Goal: Task Accomplishment & Management: Complete application form

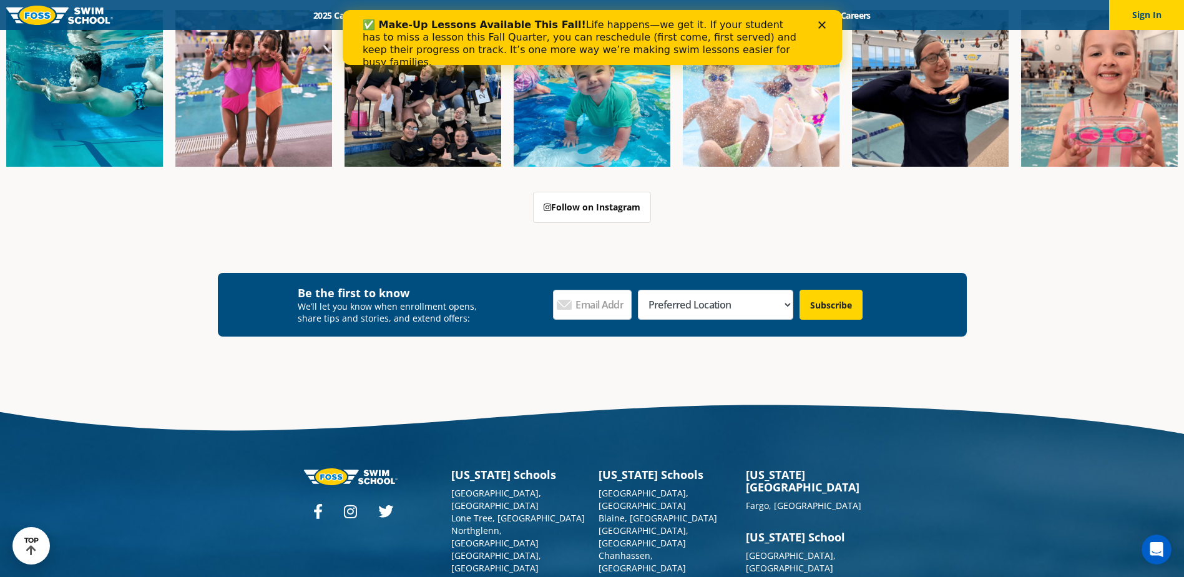
scroll to position [312, 0]
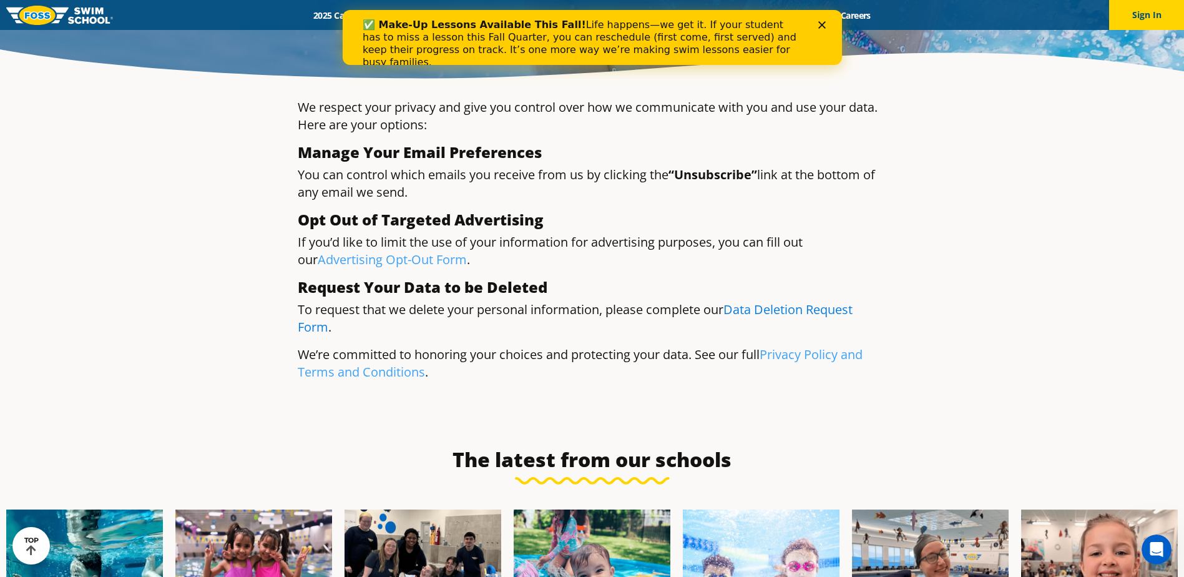
click at [842, 317] on link "Data Deletion Request Form" at bounding box center [575, 318] width 555 height 34
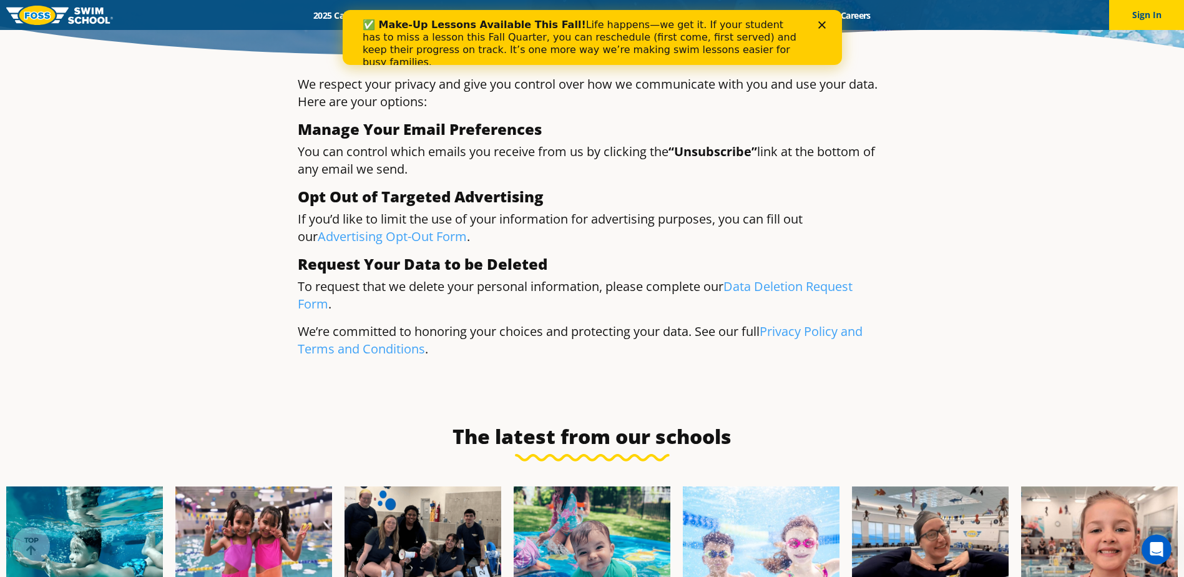
scroll to position [375, 0]
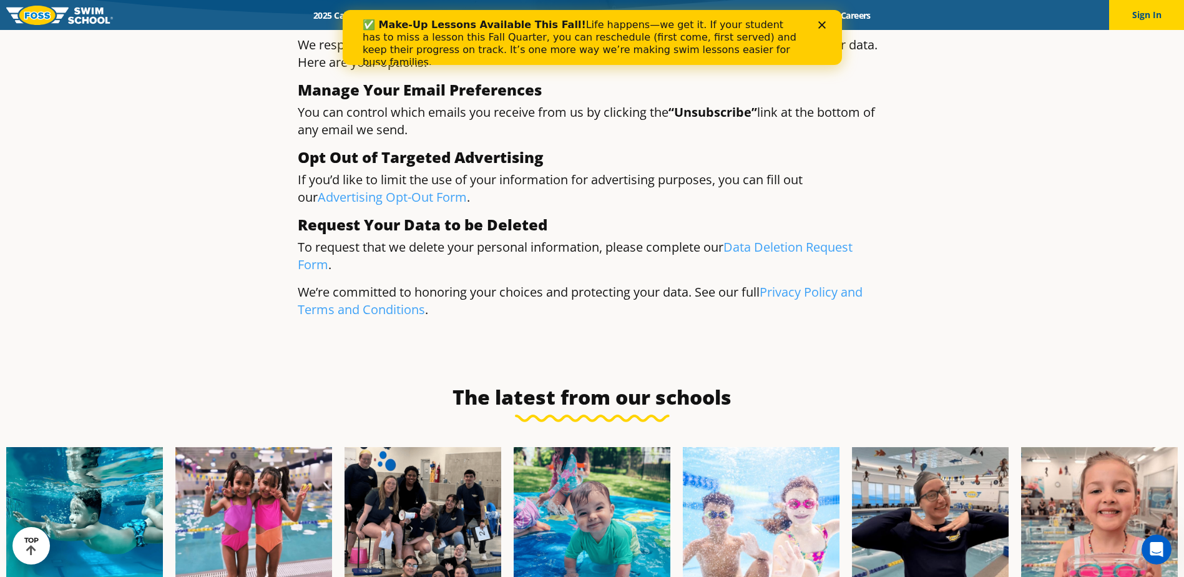
click at [1116, 342] on div "Your Privacy Choices Your Privacy Choices We respect your privacy and give you …" at bounding box center [592, 1] width 1184 height 692
click at [1147, 548] on div "Open Intercom Messenger" at bounding box center [1156, 549] width 41 height 41
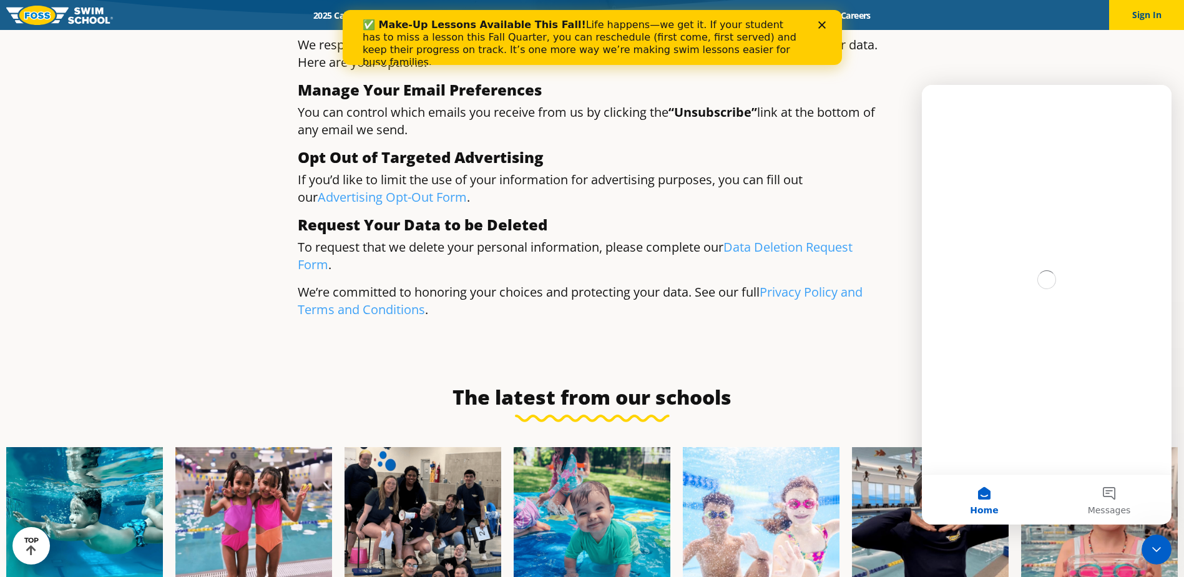
scroll to position [0, 0]
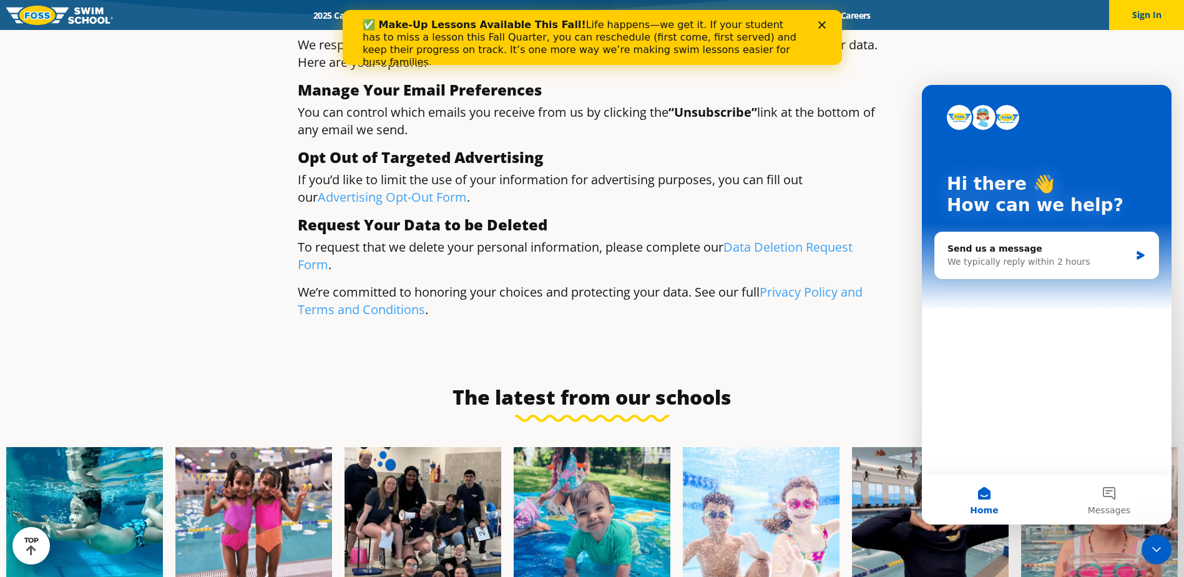
click at [717, 363] on div "Skip to content Menu 2025 Calendar Schools Swim Path® Program About [PERSON_NAM…" at bounding box center [592, 539] width 1184 height 1768
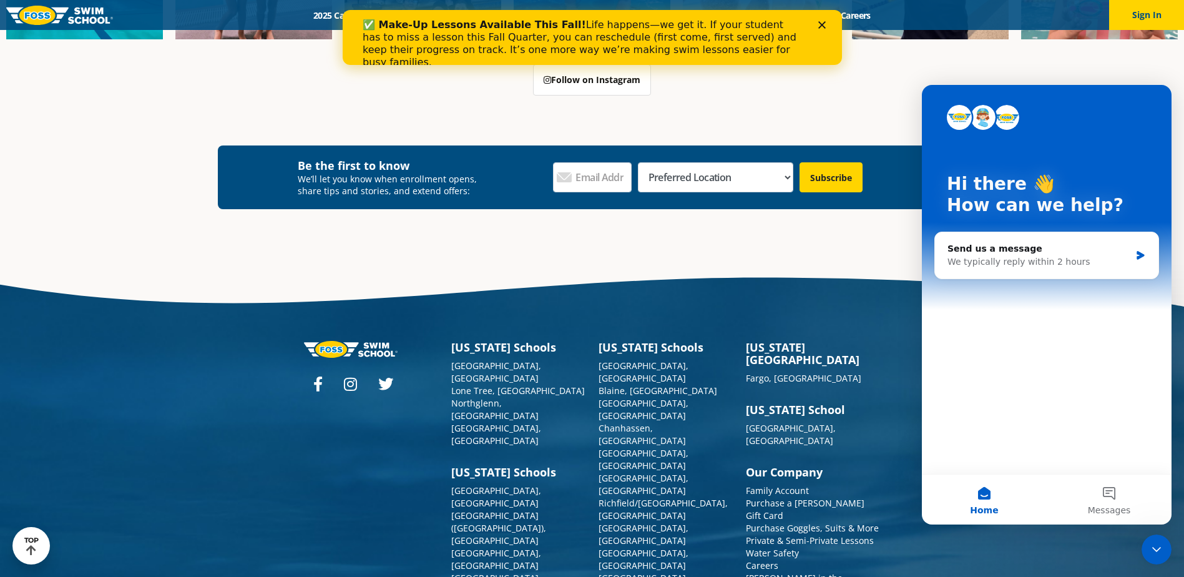
scroll to position [1009, 0]
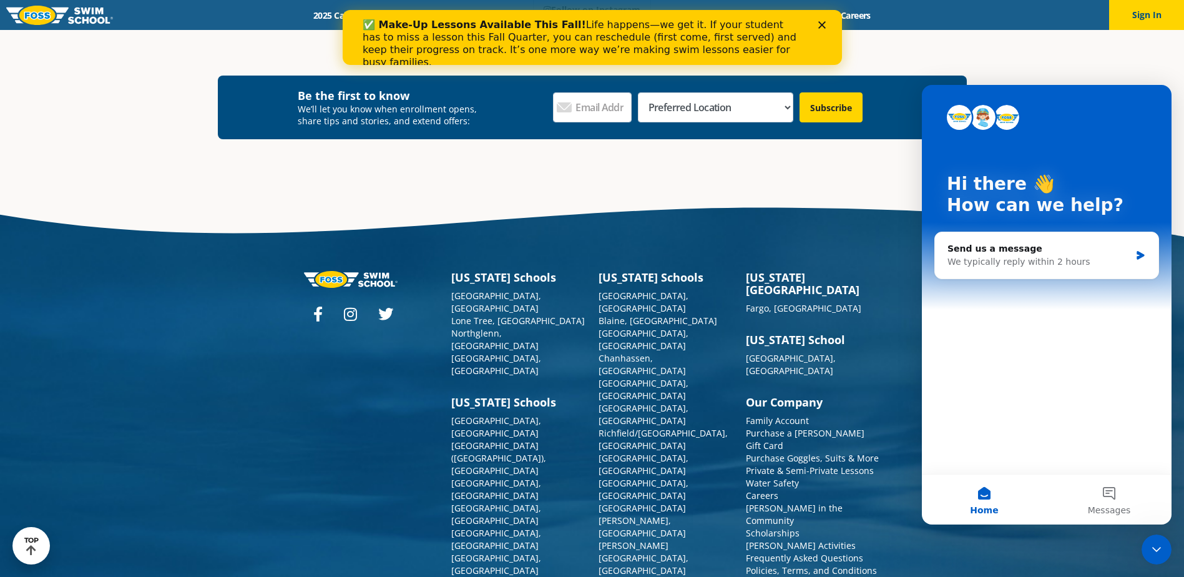
click at [1091, 322] on div "Hi there 👋 How can we help? Send us a message We typically reply within 2 hours" at bounding box center [1047, 279] width 250 height 389
